Goal: Communication & Community: Connect with others

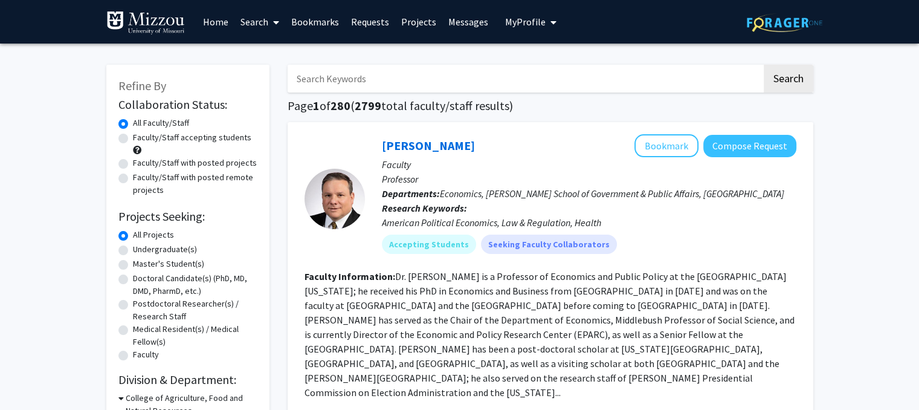
click at [370, 22] on link "Requests" at bounding box center [370, 22] width 50 height 42
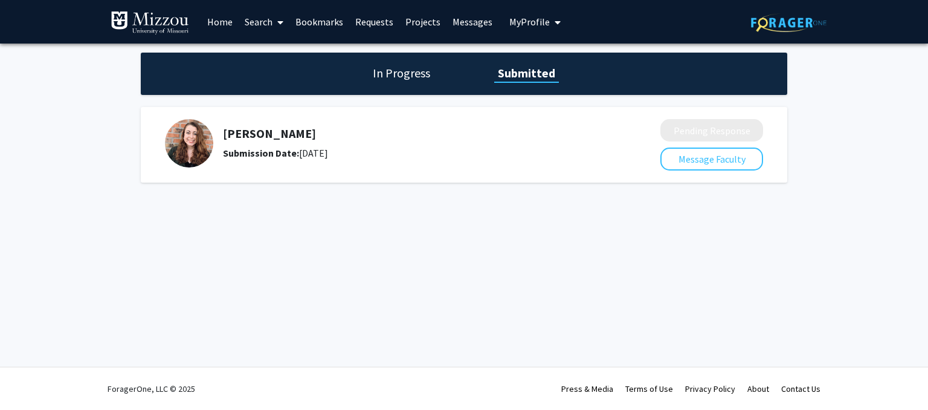
click at [254, 153] on b "Submission Date:" at bounding box center [261, 153] width 76 height 12
click at [684, 166] on button "Message Faculty" at bounding box center [711, 158] width 103 height 23
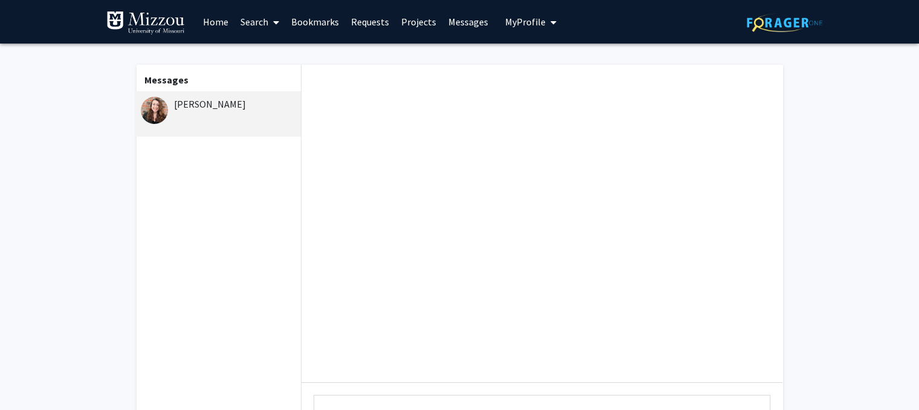
click at [203, 100] on div "[PERSON_NAME]" at bounding box center [220, 104] width 158 height 14
click at [368, 29] on link "Requests" at bounding box center [370, 22] width 50 height 42
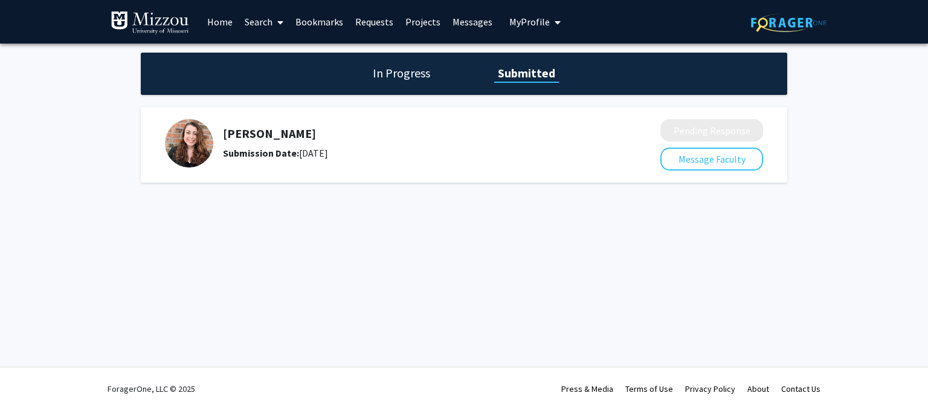
click at [231, 136] on h5 "[PERSON_NAME]" at bounding box center [409, 133] width 373 height 14
click at [407, 65] on h1 "In Progress" at bounding box center [401, 73] width 65 height 17
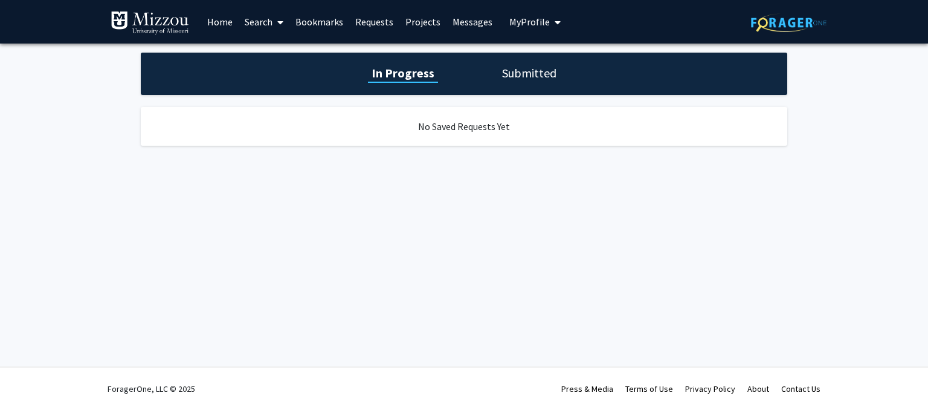
click at [504, 74] on h1 "Submitted" at bounding box center [529, 73] width 62 height 17
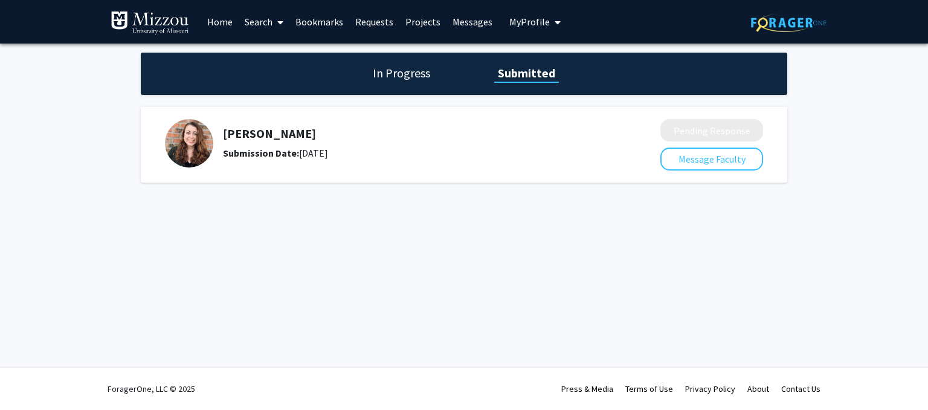
click at [527, 18] on span "My Profile" at bounding box center [529, 22] width 40 height 12
